Goal: Information Seeking & Learning: Learn about a topic

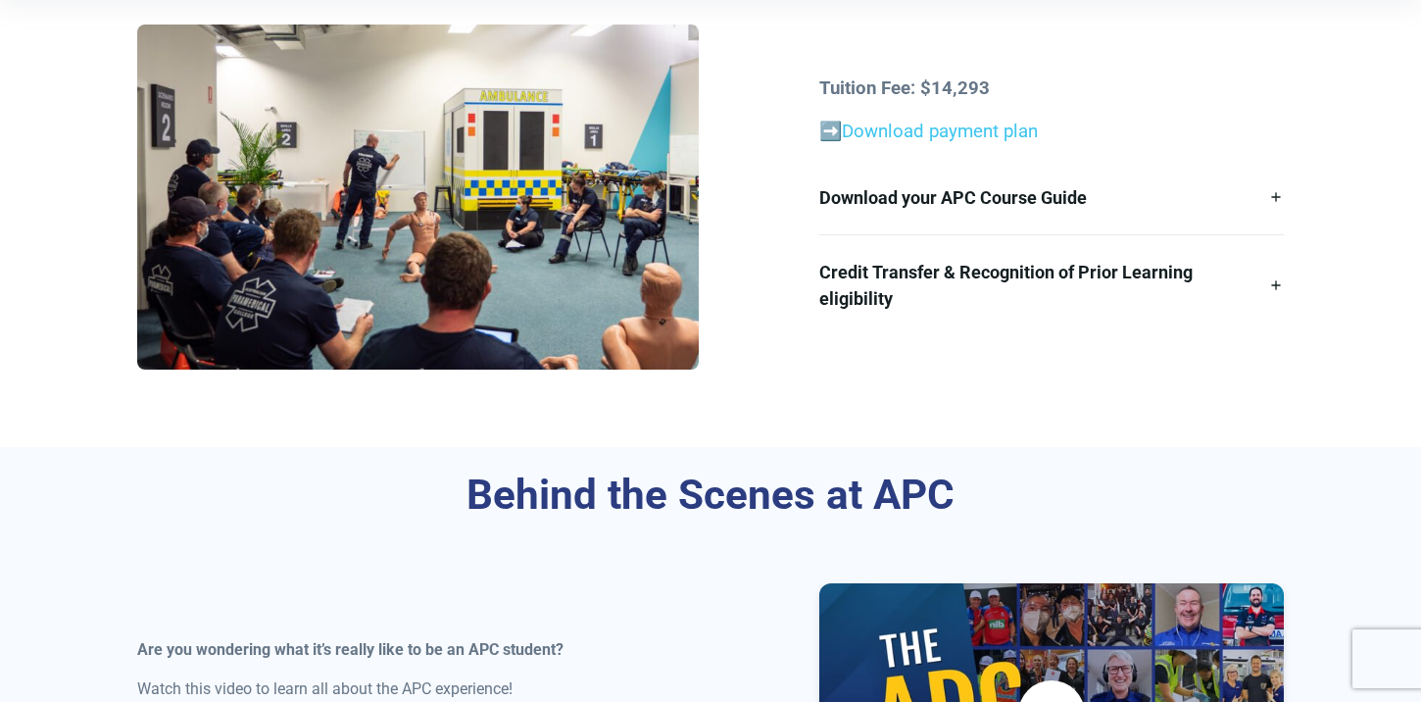
scroll to position [637, 0]
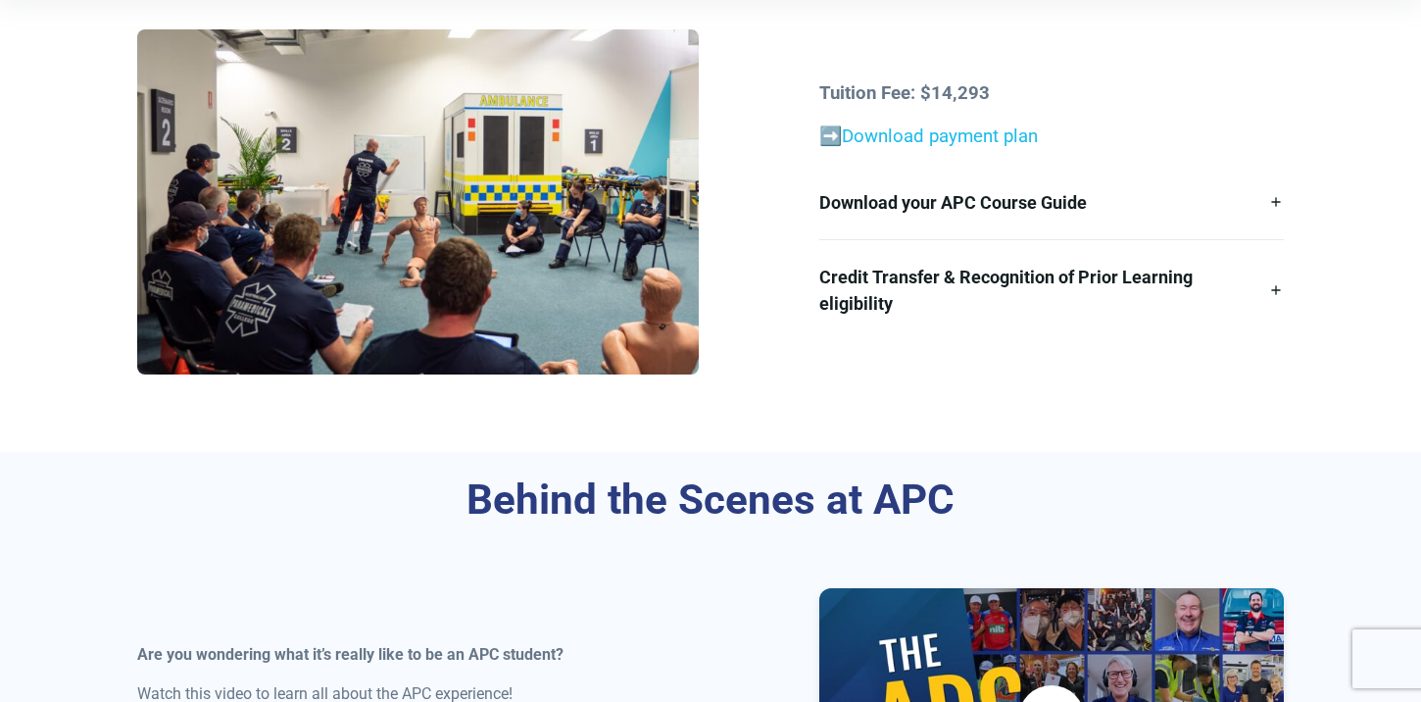
click at [950, 134] on link "Download payment plan" at bounding box center [940, 136] width 196 height 22
click at [872, 288] on link "Credit Transfer & Recognition of Prior Learning eligibility" at bounding box center [1051, 290] width 464 height 100
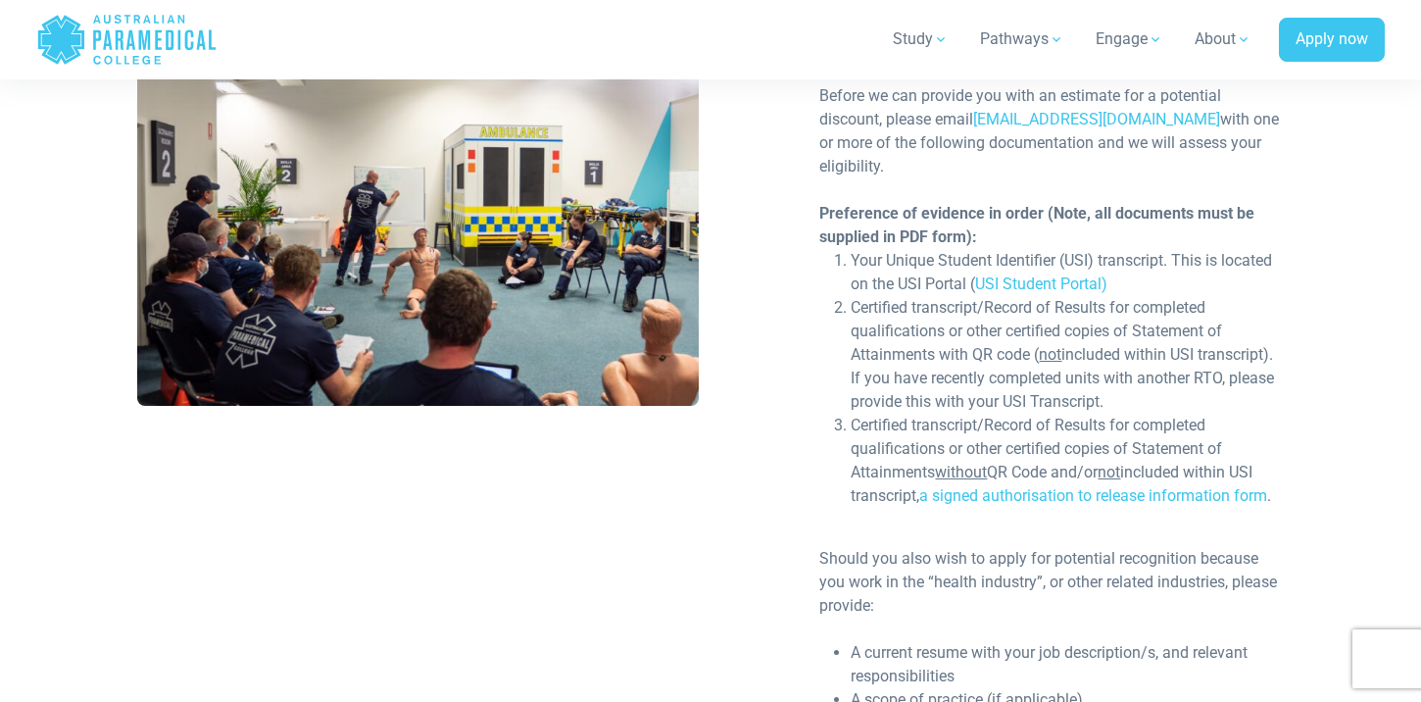
scroll to position [989, 0]
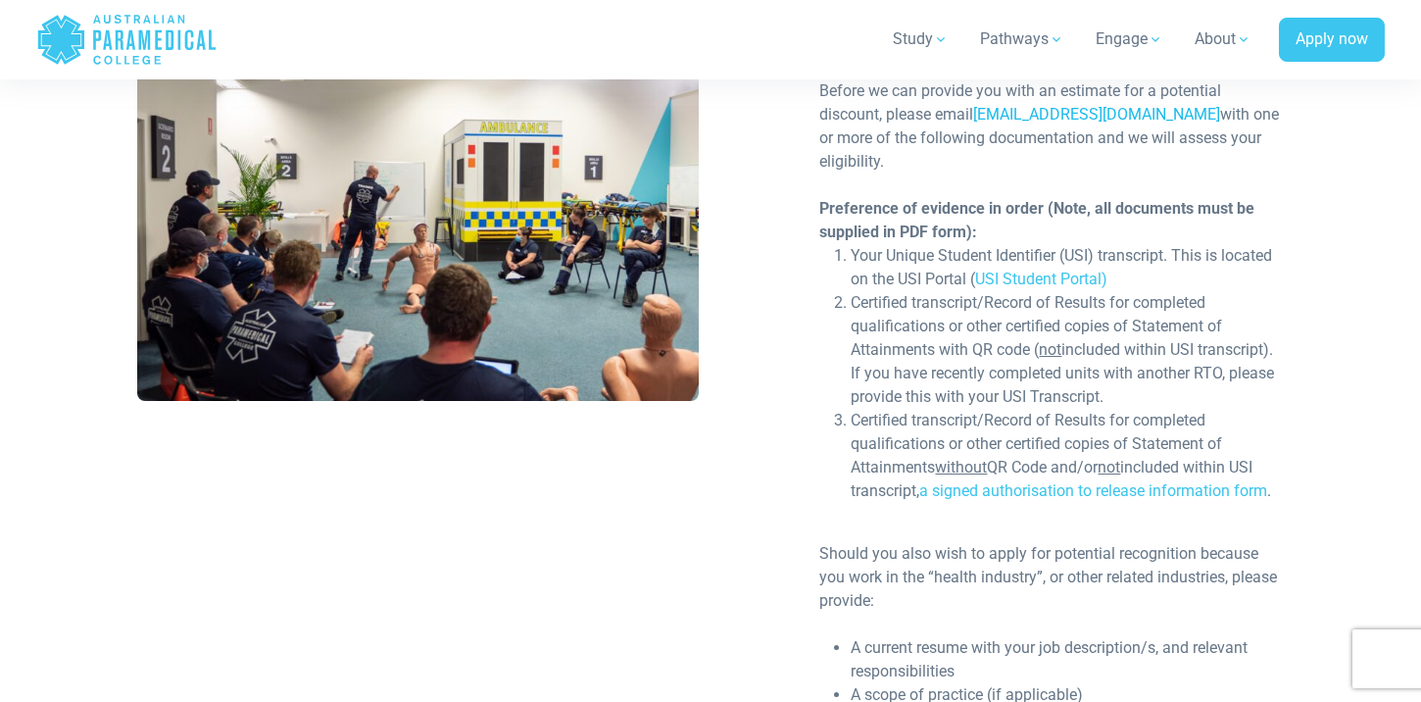
click at [1037, 113] on link "[EMAIL_ADDRESS][DOMAIN_NAME]" at bounding box center [1096, 114] width 247 height 19
drag, startPoint x: 1216, startPoint y: 120, endPoint x: 981, endPoint y: 114, distance: 235.3
click at [981, 114] on div "Before we can provide you with an estimate for a potential discount, please ema…" at bounding box center [1051, 126] width 464 height 94
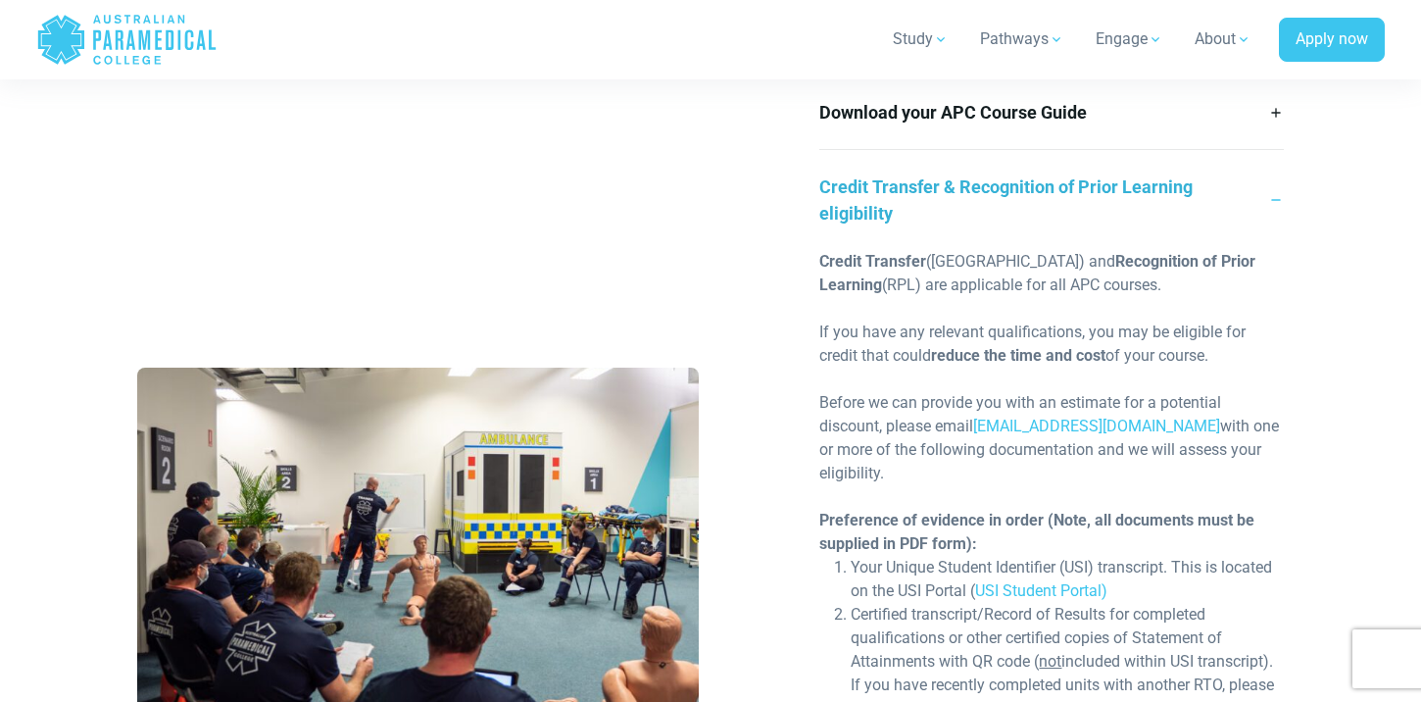
scroll to position [765, 0]
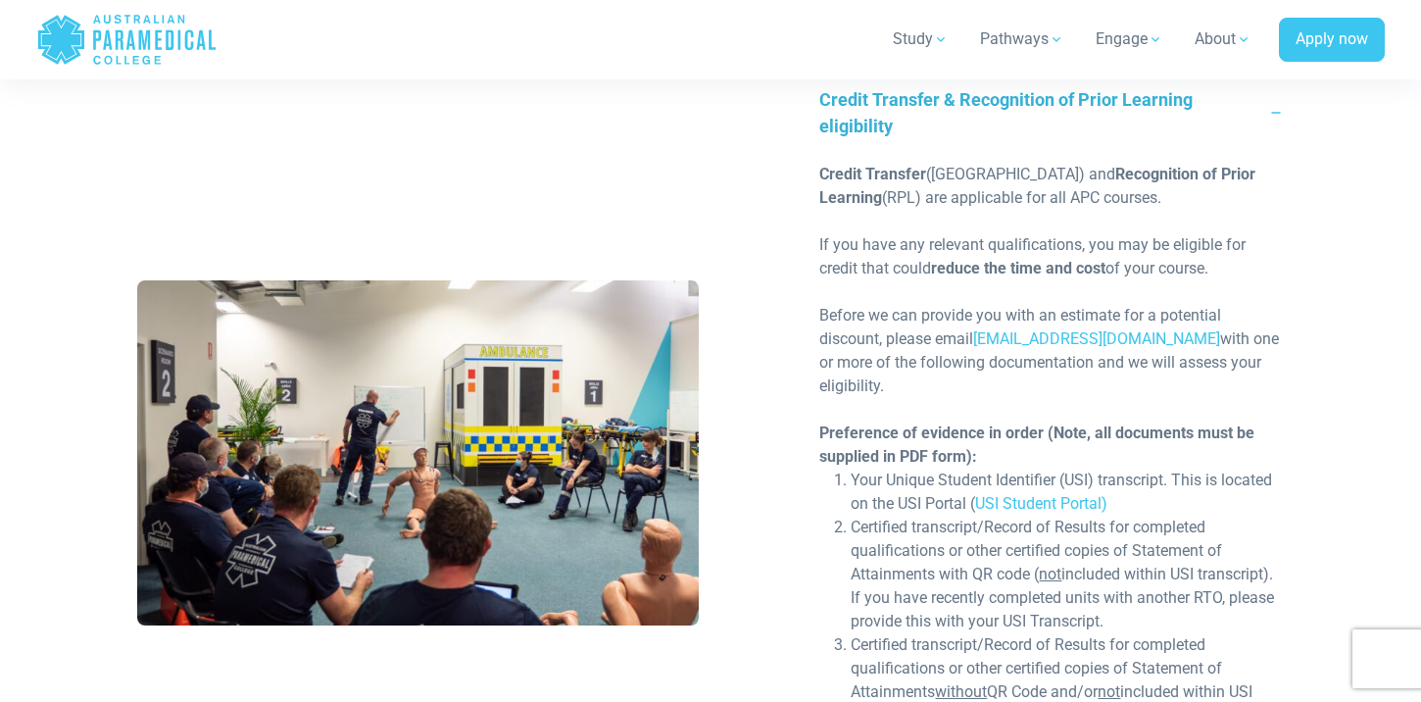
click at [1241, 280] on div at bounding box center [1051, 292] width 464 height 24
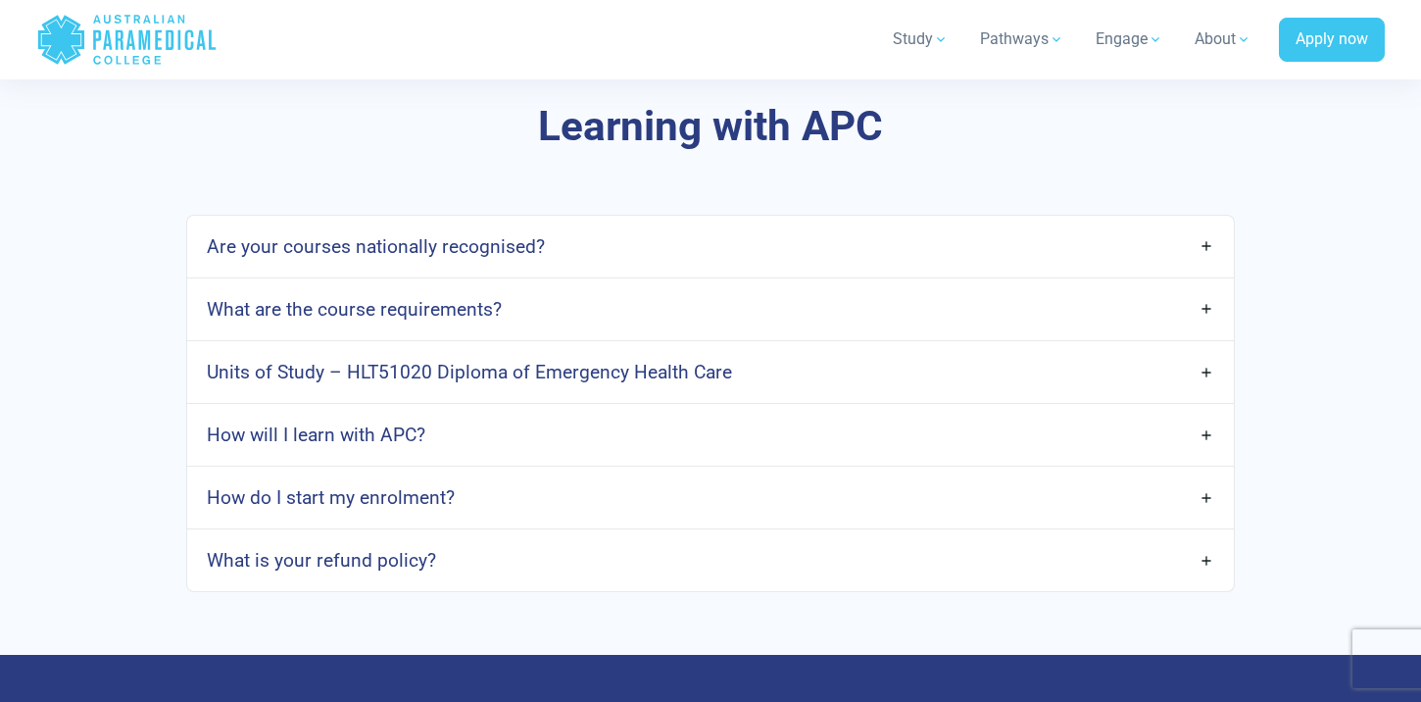
scroll to position [5867, 0]
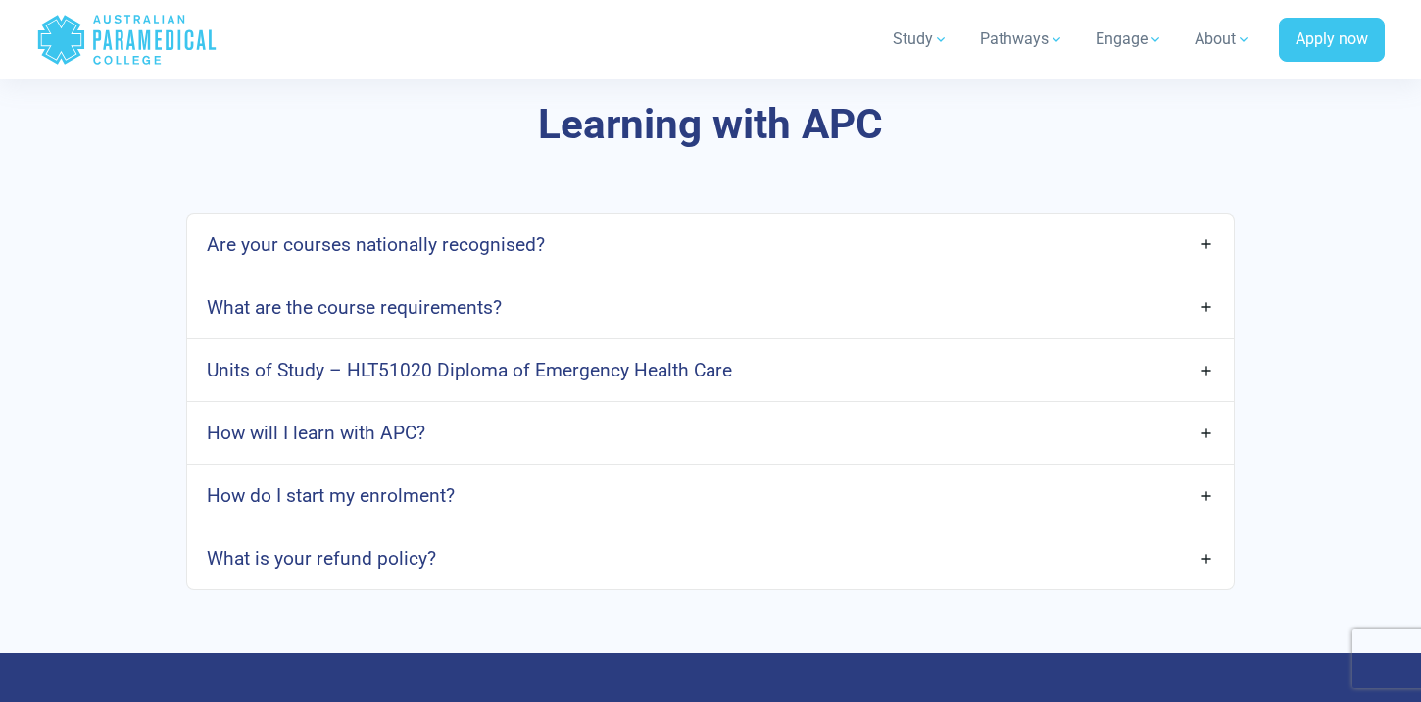
click at [1214, 355] on link "Units of Study – HLT51020 Diploma of Emergency Health Care" at bounding box center [710, 370] width 1047 height 46
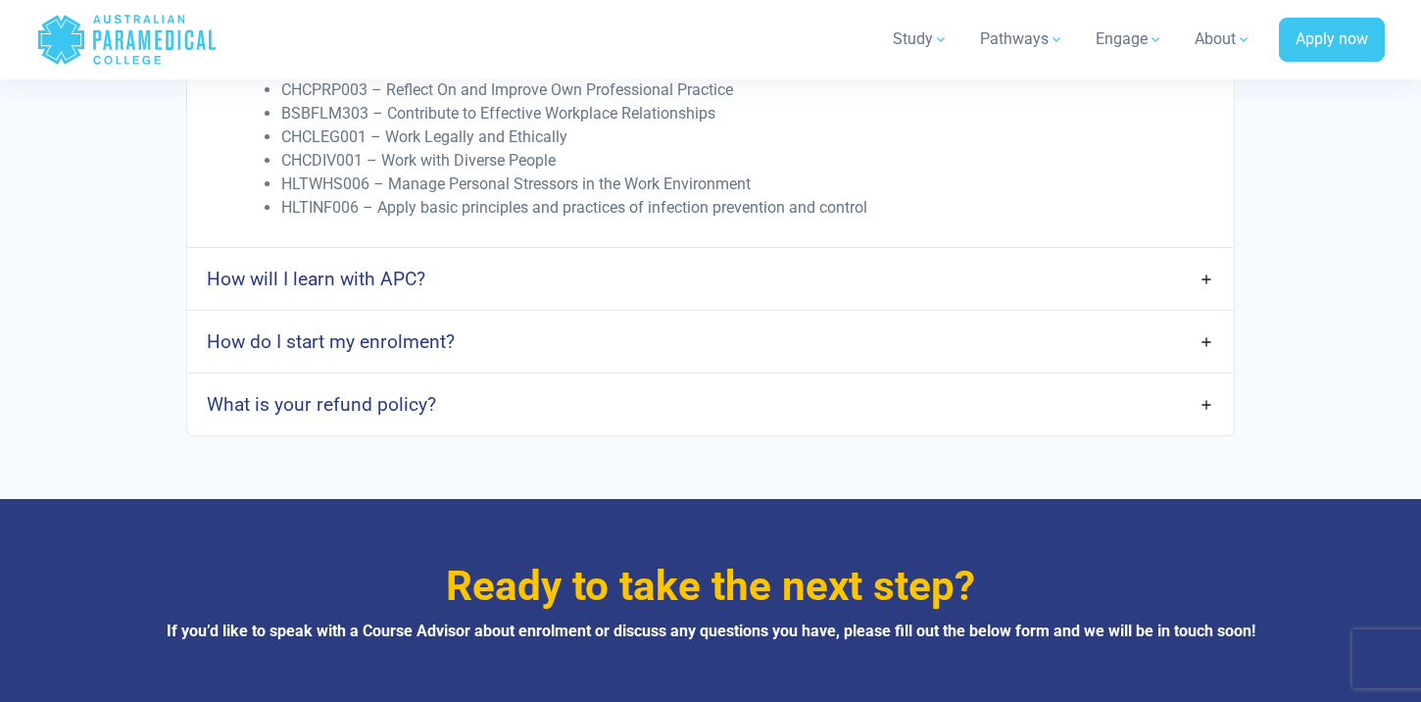
scroll to position [6481, 0]
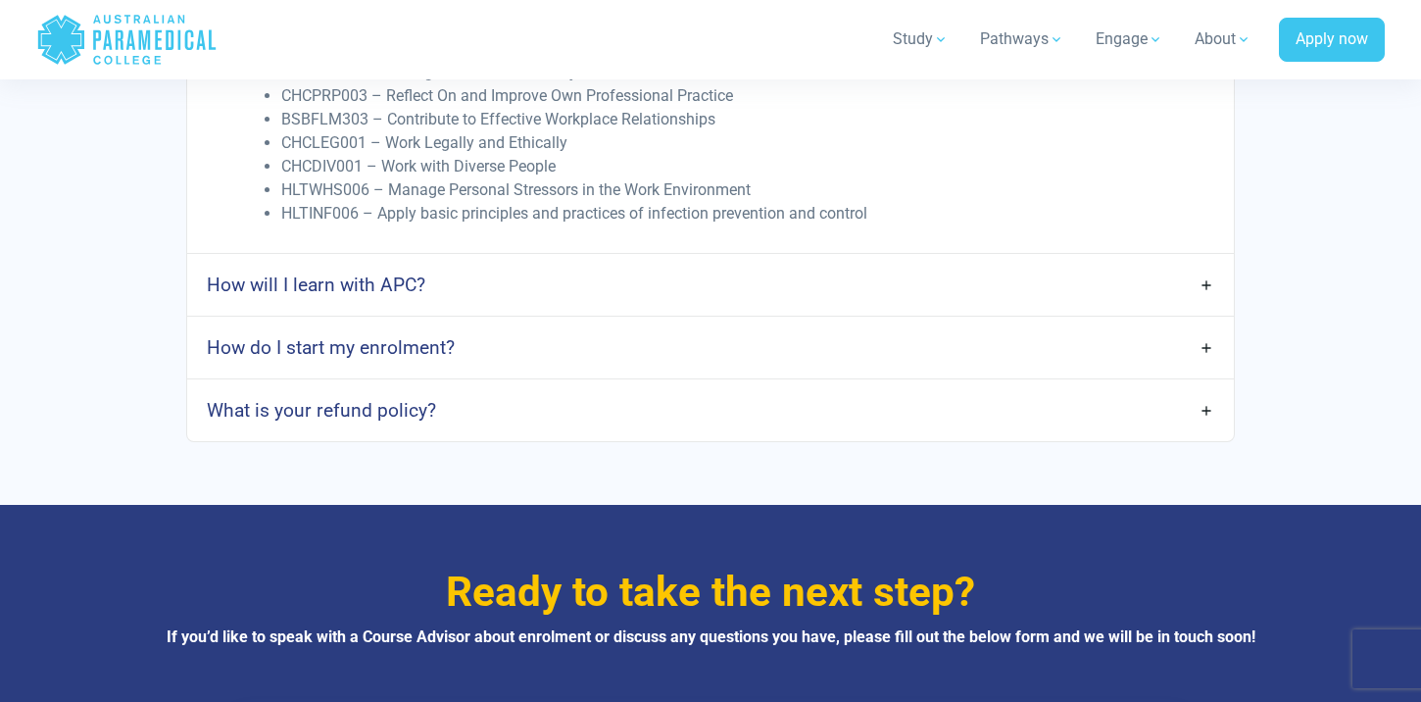
click at [1192, 324] on link "How do I start my enrolment?" at bounding box center [710, 347] width 1047 height 46
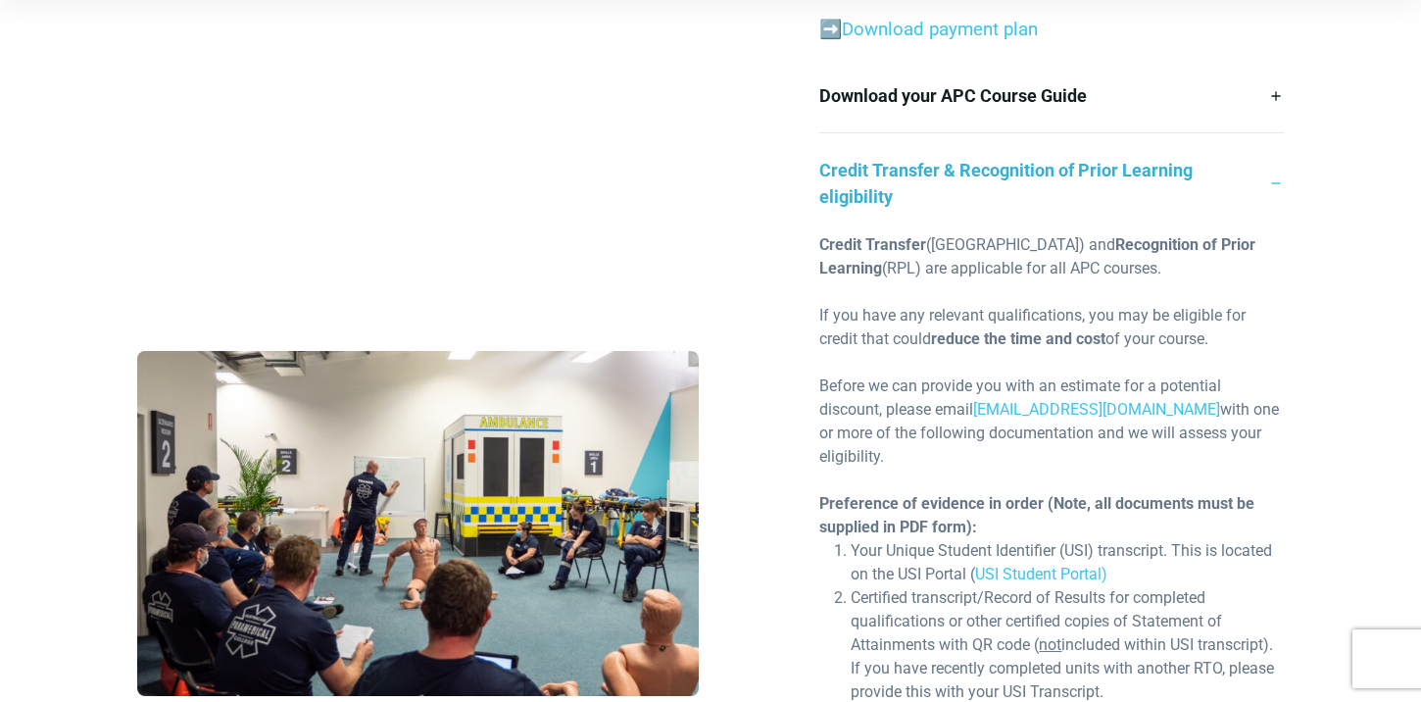
scroll to position [718, 0]
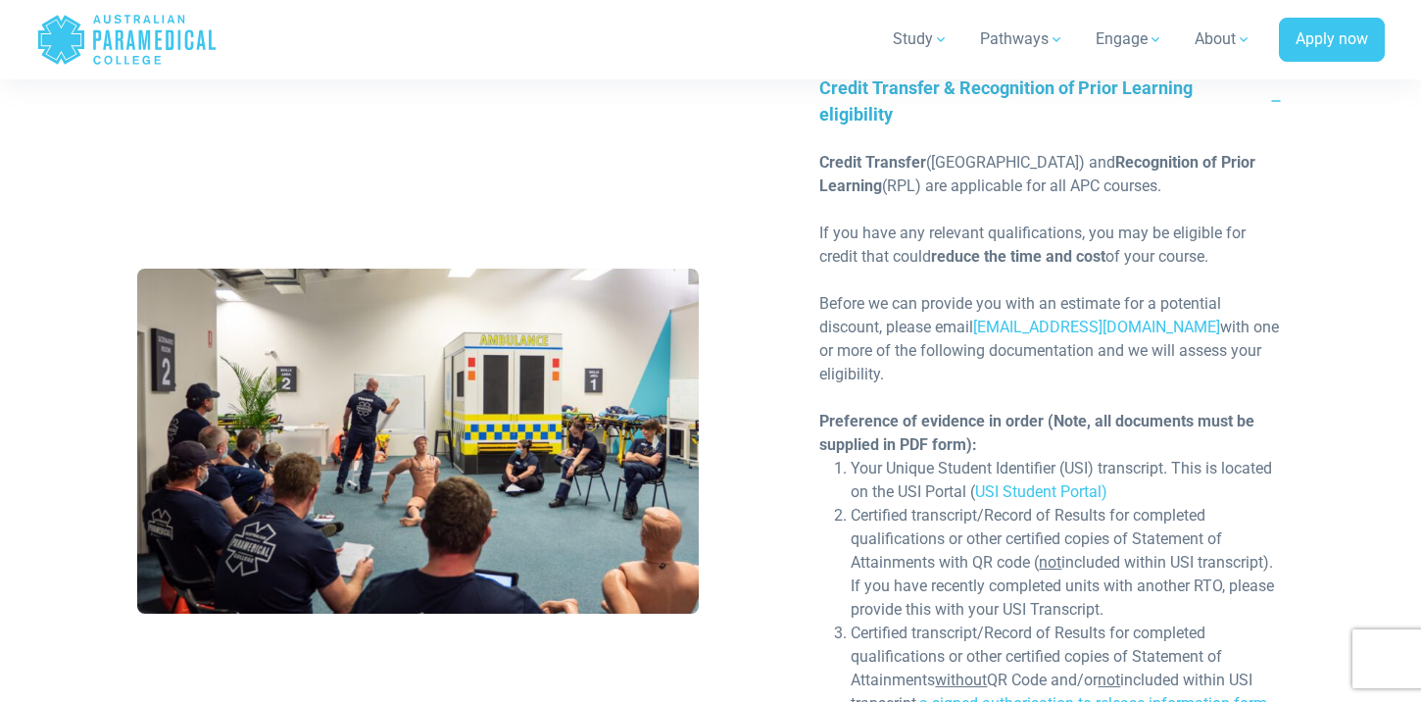
click at [1283, 108] on link "Credit Transfer & Recognition of Prior Learning eligibility" at bounding box center [1051, 101] width 464 height 100
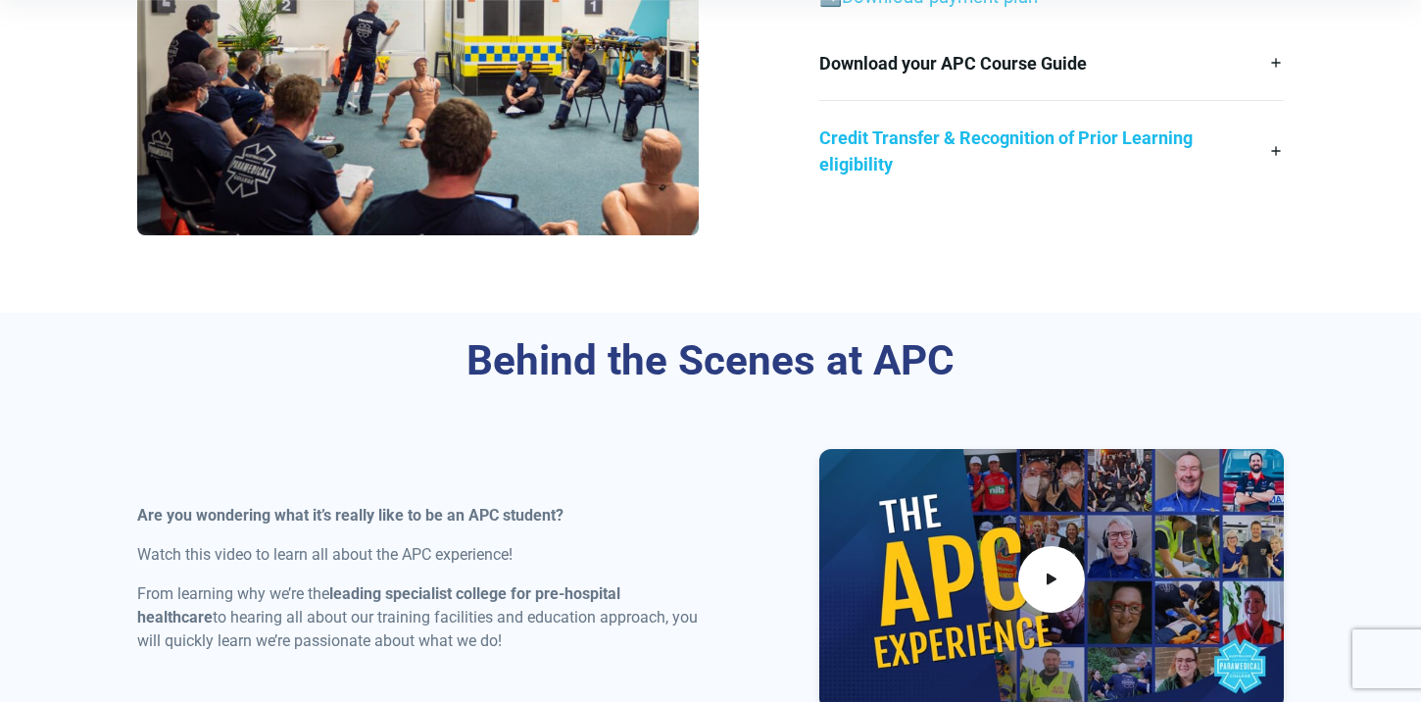
scroll to position [398, 0]
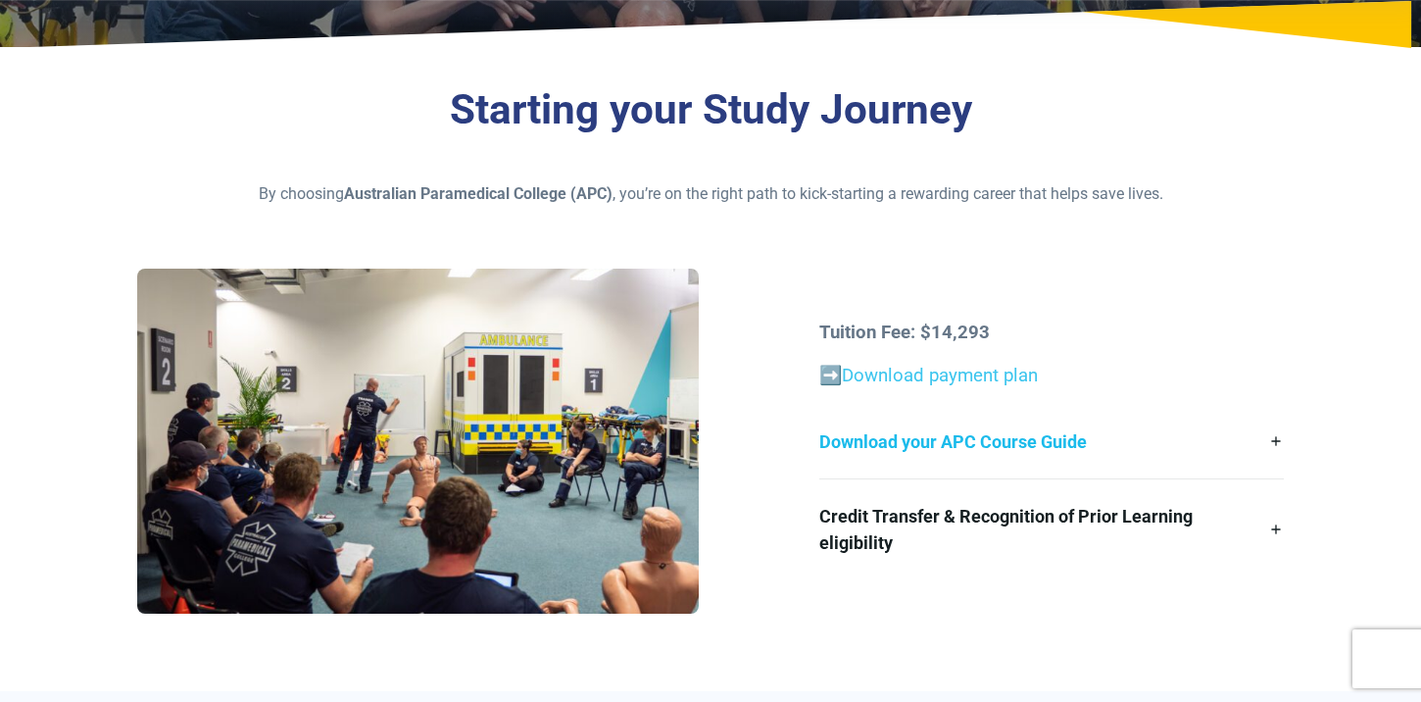
click at [1075, 445] on link "Download your APC Course Guide" at bounding box center [1051, 442] width 464 height 74
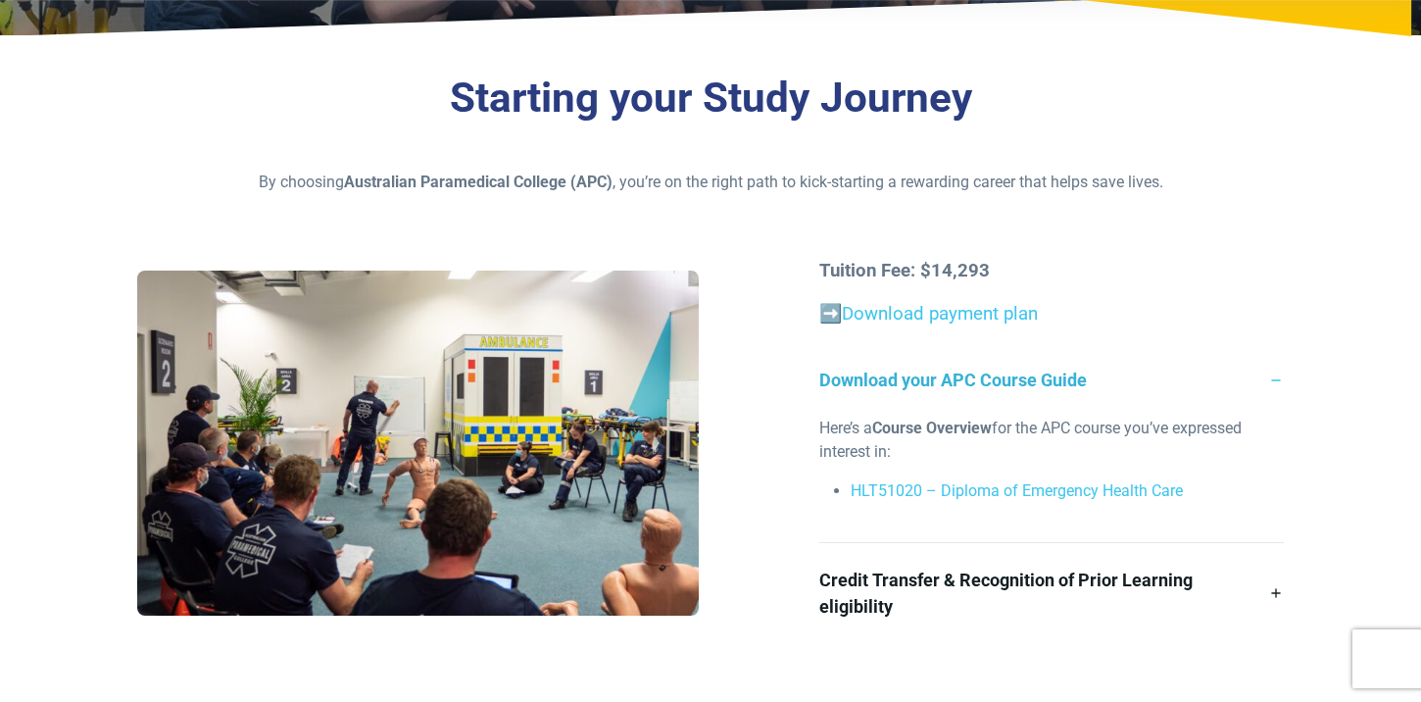
scroll to position [412, 0]
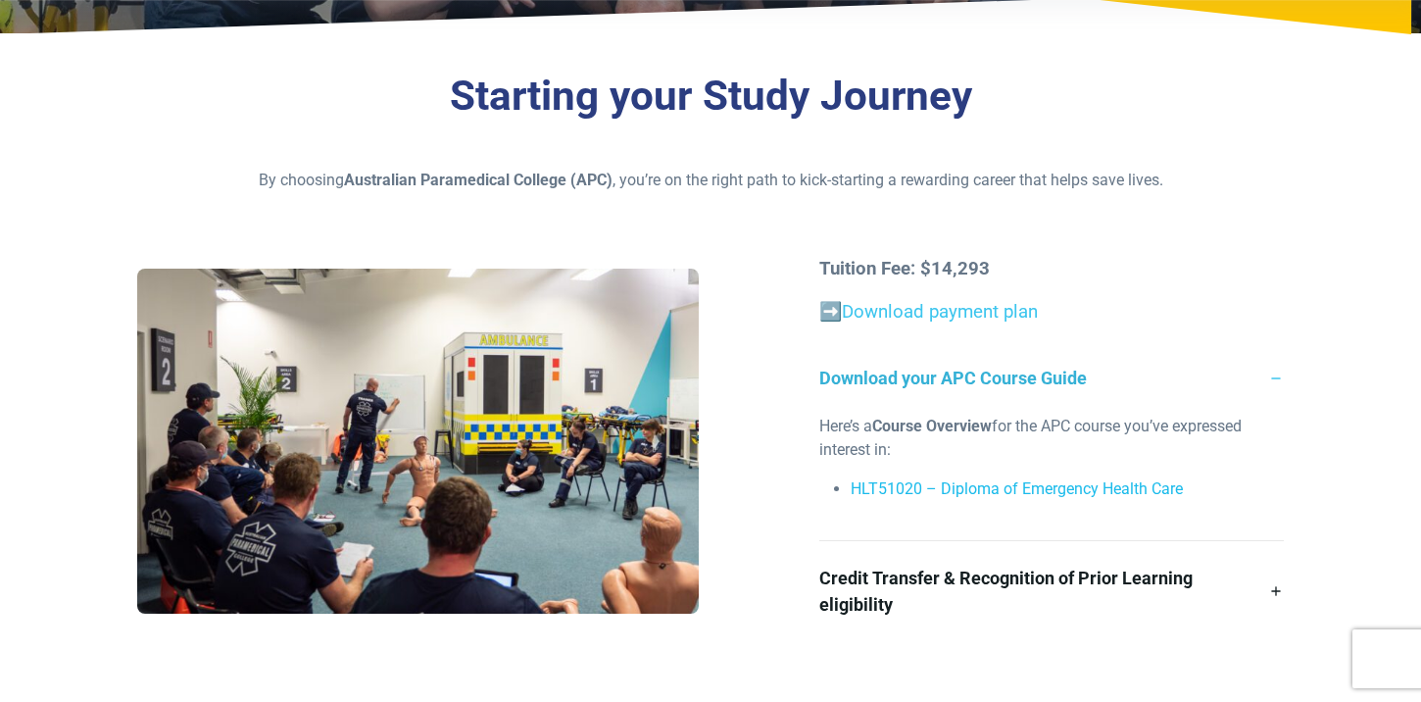
click at [1048, 489] on link "HLT51020 – Diploma of Emergency Health Care" at bounding box center [1017, 488] width 332 height 19
